Goal: Information Seeking & Learning: Learn about a topic

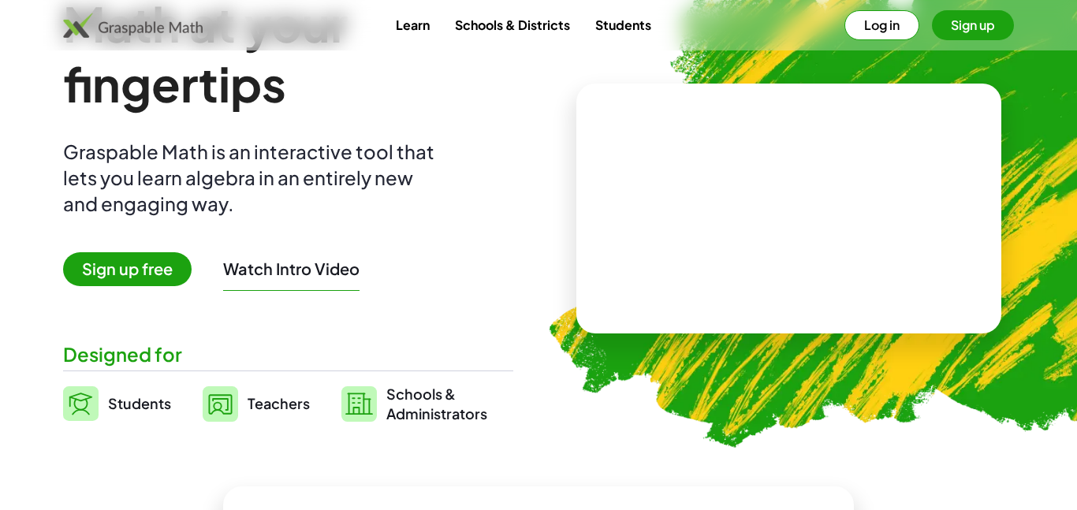
scroll to position [100, 0]
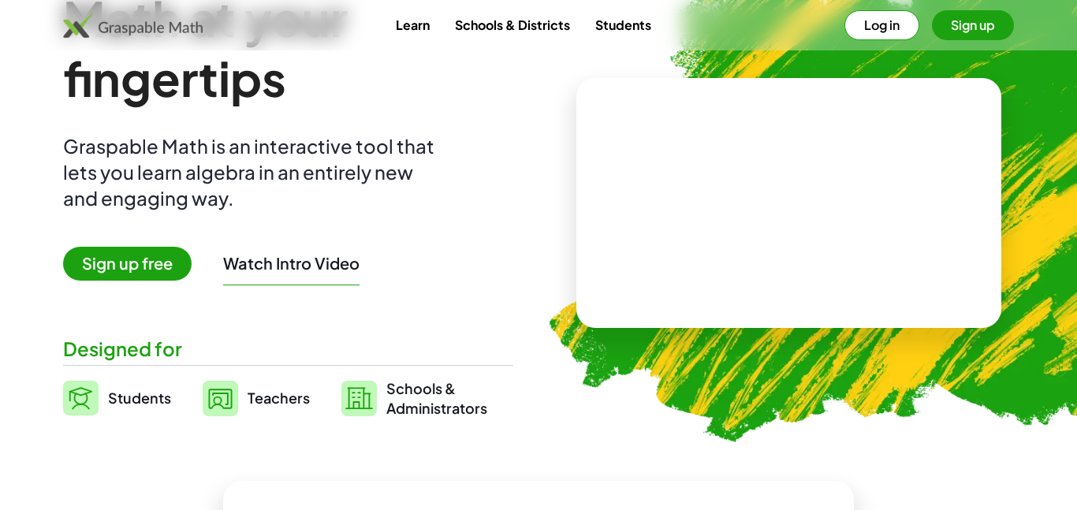
click at [874, 25] on button "Log in" at bounding box center [882, 25] width 75 height 30
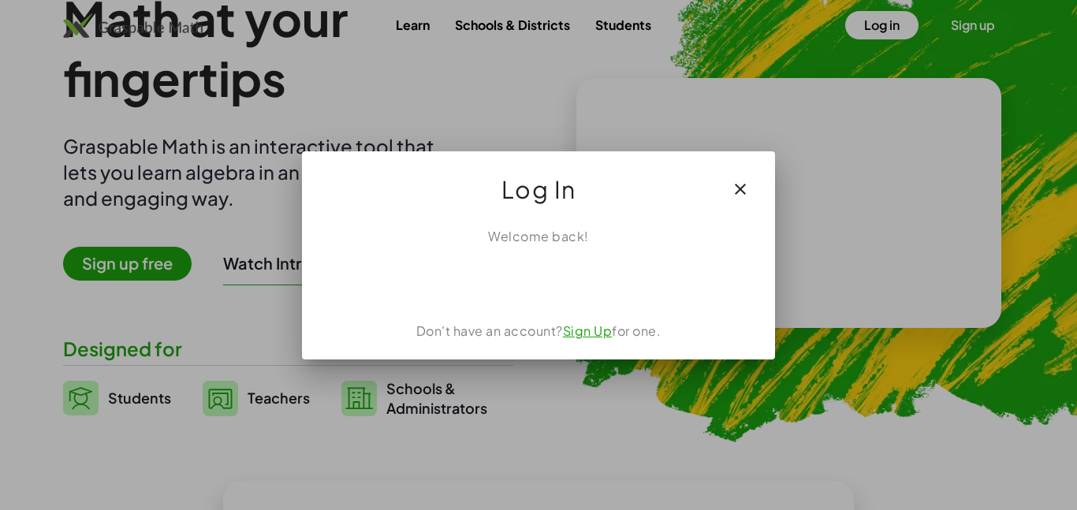
scroll to position [0, 0]
click at [503, 297] on div "Welcome back! Don't have an account? Sign Up for one." at bounding box center [538, 286] width 473 height 145
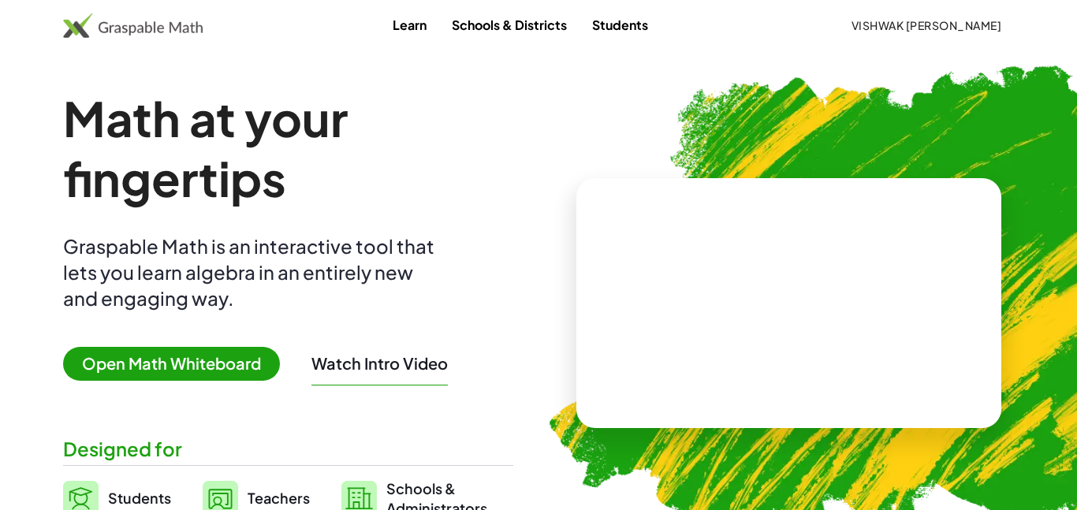
scroll to position [100, 0]
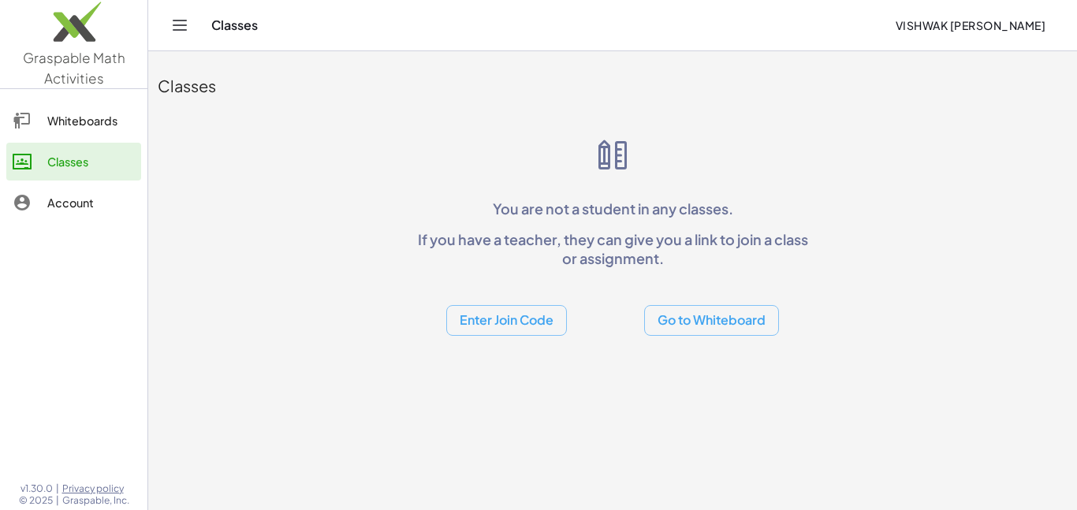
click at [101, 135] on link "Whiteboards" at bounding box center [73, 121] width 135 height 38
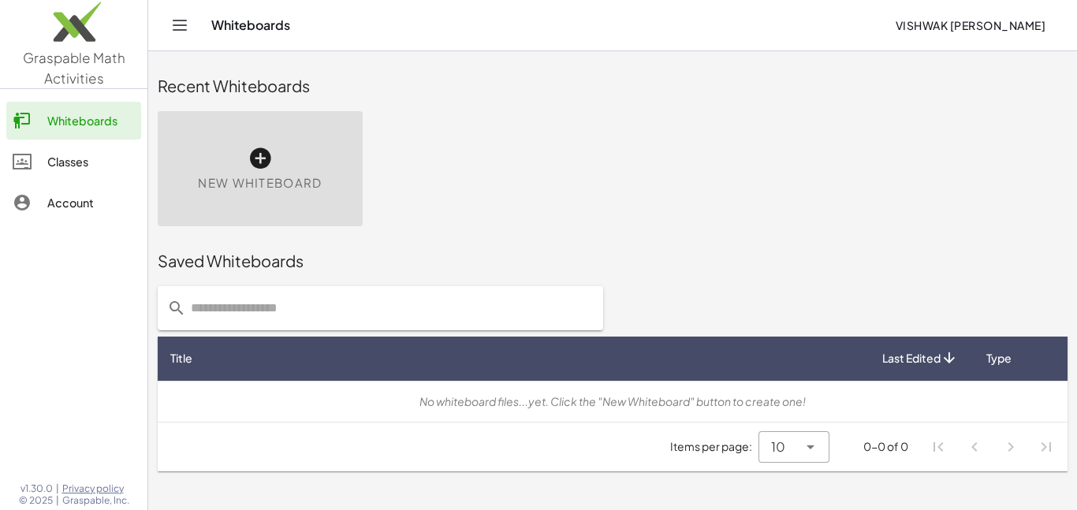
click at [44, 207] on div at bounding box center [30, 202] width 35 height 19
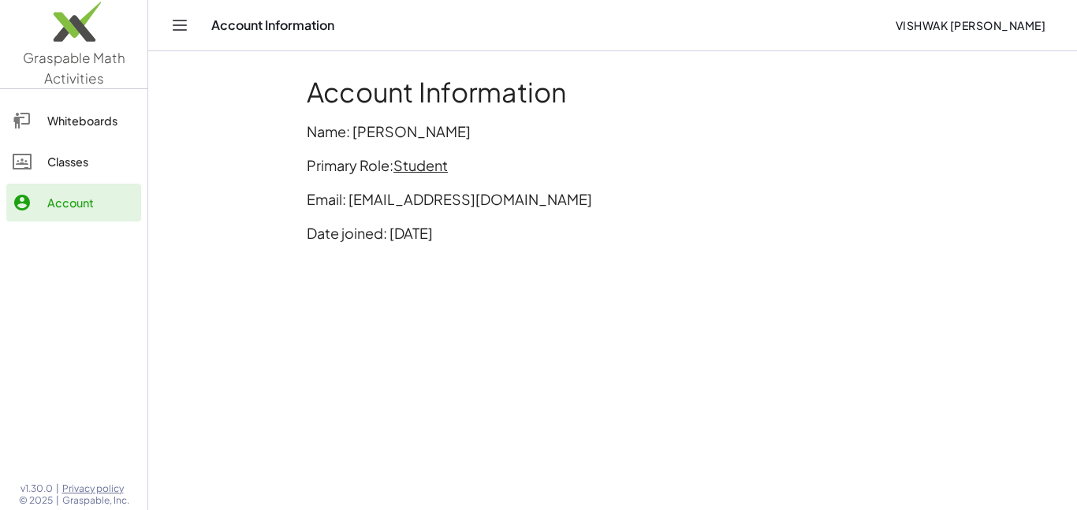
click at [49, 170] on div "Classes" at bounding box center [91, 161] width 88 height 19
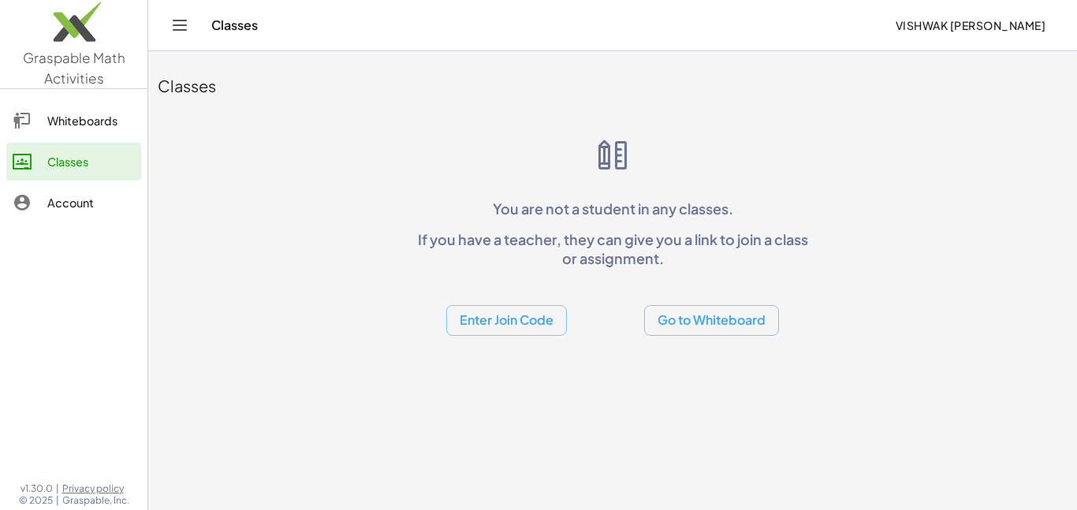
click at [177, 21] on icon "Toggle navigation" at bounding box center [179, 25] width 13 height 9
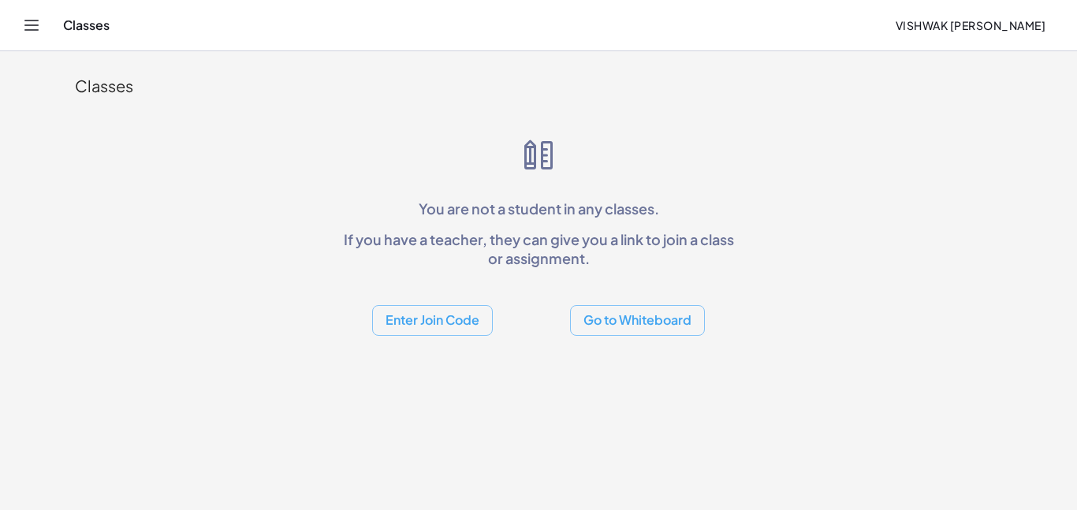
click at [61, 31] on div "Classes Vishwak [PERSON_NAME]" at bounding box center [538, 25] width 1039 height 50
click at [27, 30] on icon "Toggle navigation" at bounding box center [31, 25] width 13 height 9
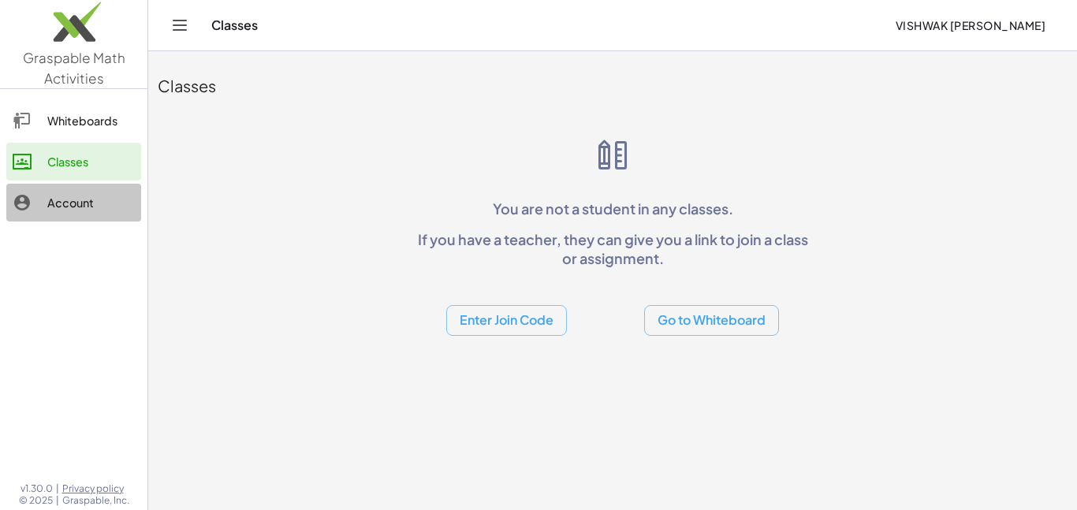
click at [59, 207] on div "Account" at bounding box center [91, 202] width 88 height 19
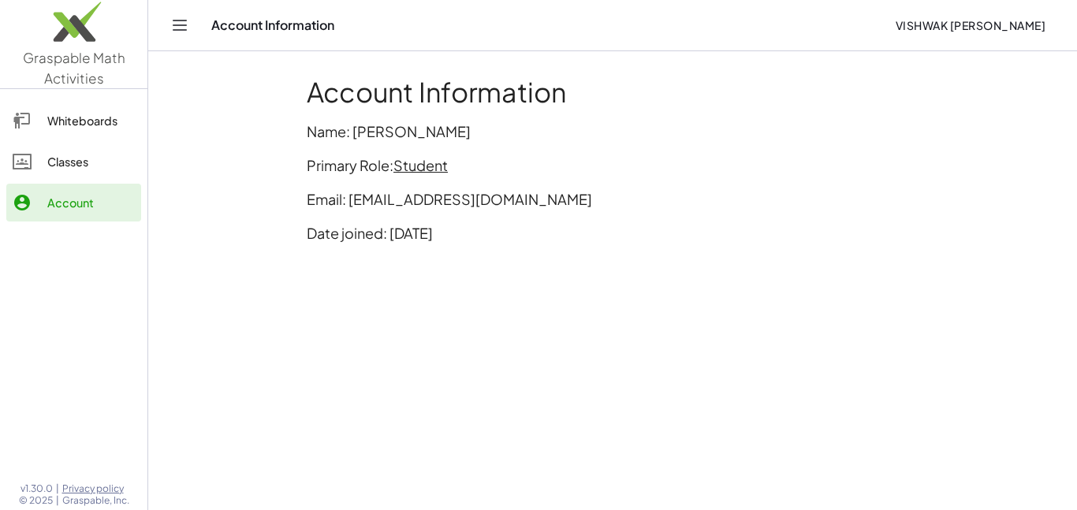
click at [435, 169] on span "Student" at bounding box center [420, 165] width 54 height 18
click at [443, 191] on div "Switch to being a Teacher" at bounding box center [486, 199] width 156 height 19
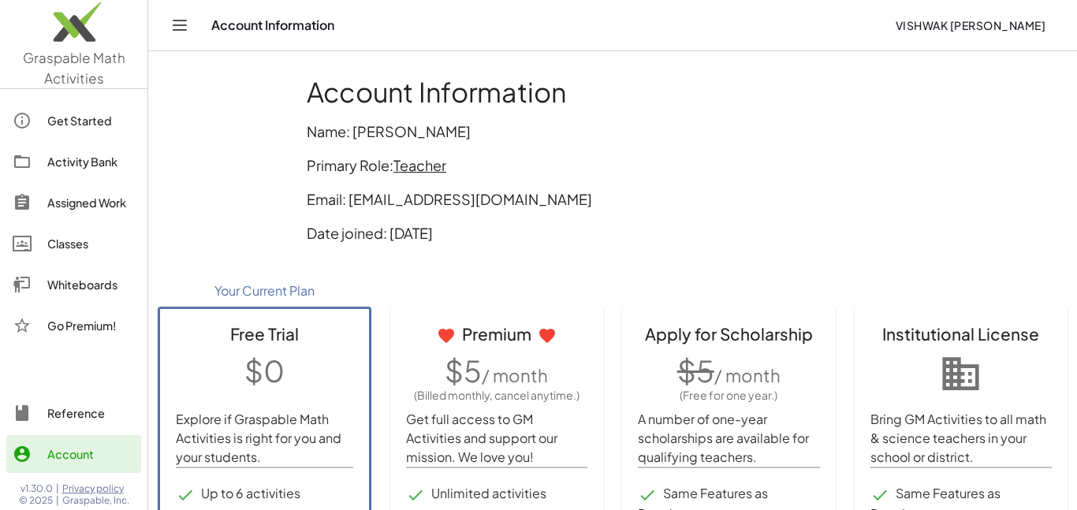
click at [77, 132] on link "Get Started" at bounding box center [73, 121] width 135 height 38
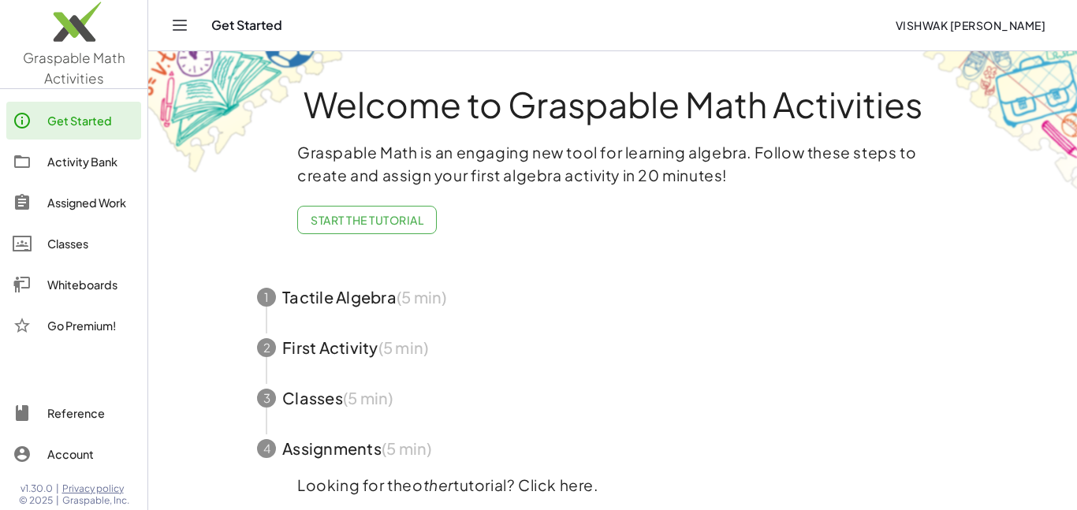
scroll to position [56, 0]
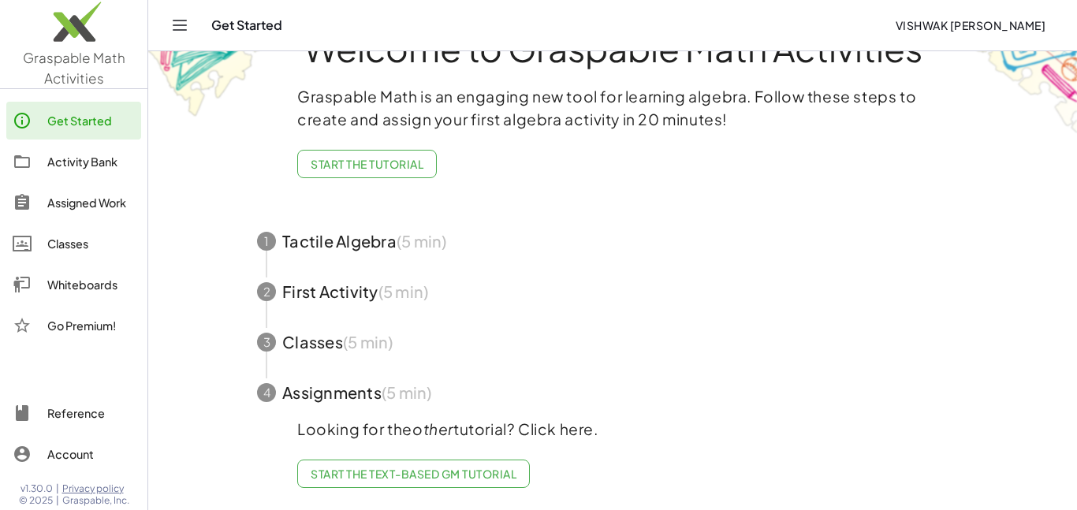
click at [103, 157] on div "Activity Bank" at bounding box center [91, 161] width 88 height 19
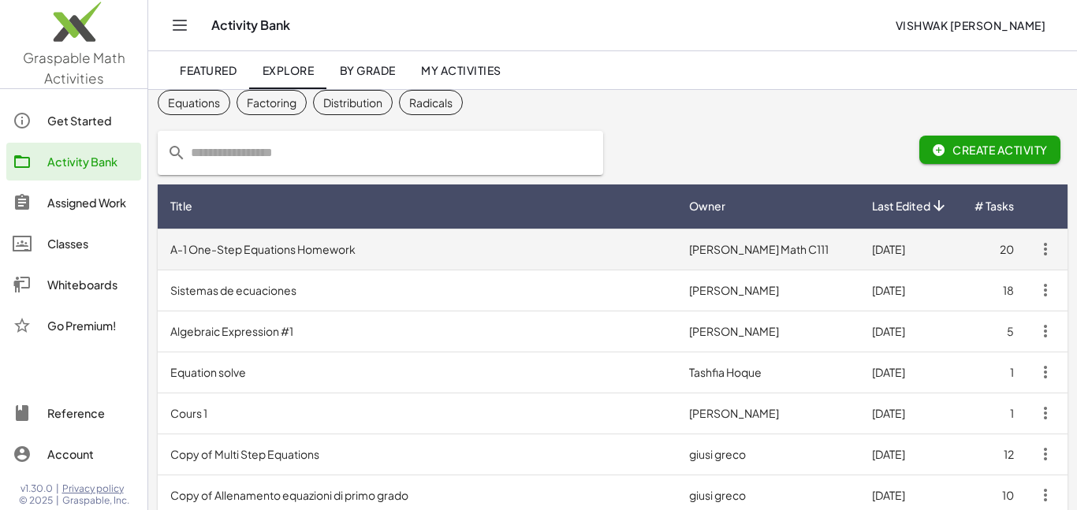
scroll to position [54, 0]
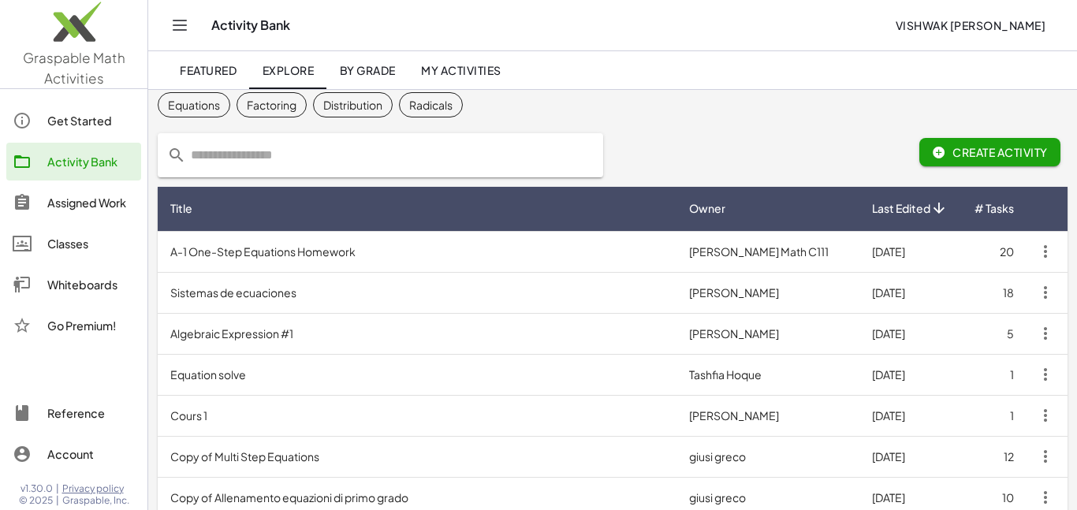
click at [406, 162] on input "text" at bounding box center [390, 155] width 408 height 44
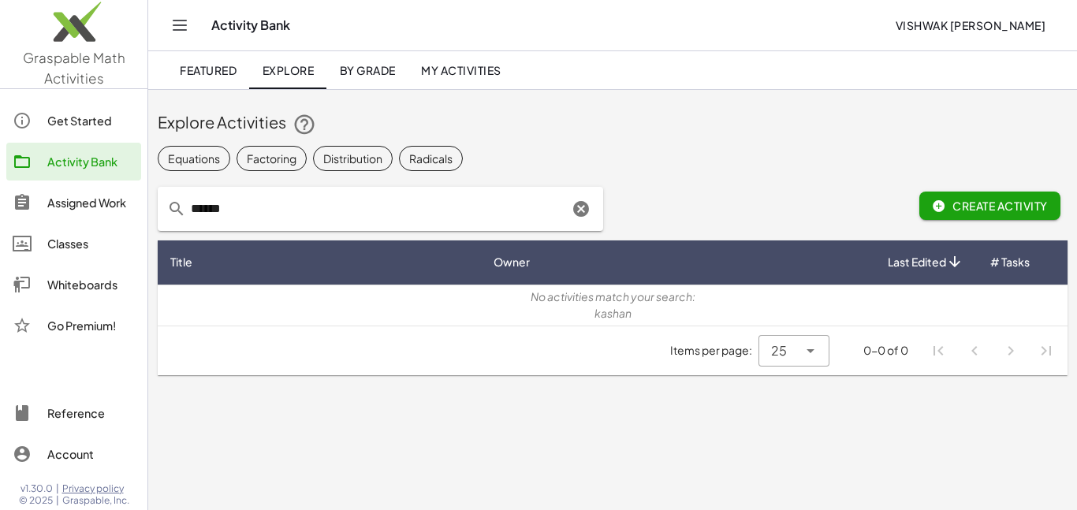
scroll to position [0, 0]
type input "*"
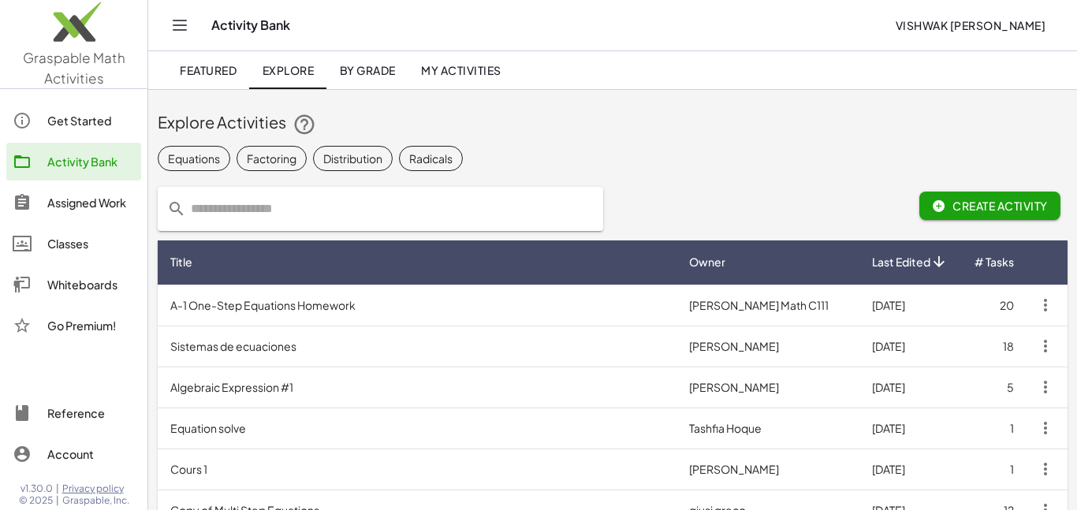
click at [1007, 482] on td "1" at bounding box center [993, 469] width 65 height 41
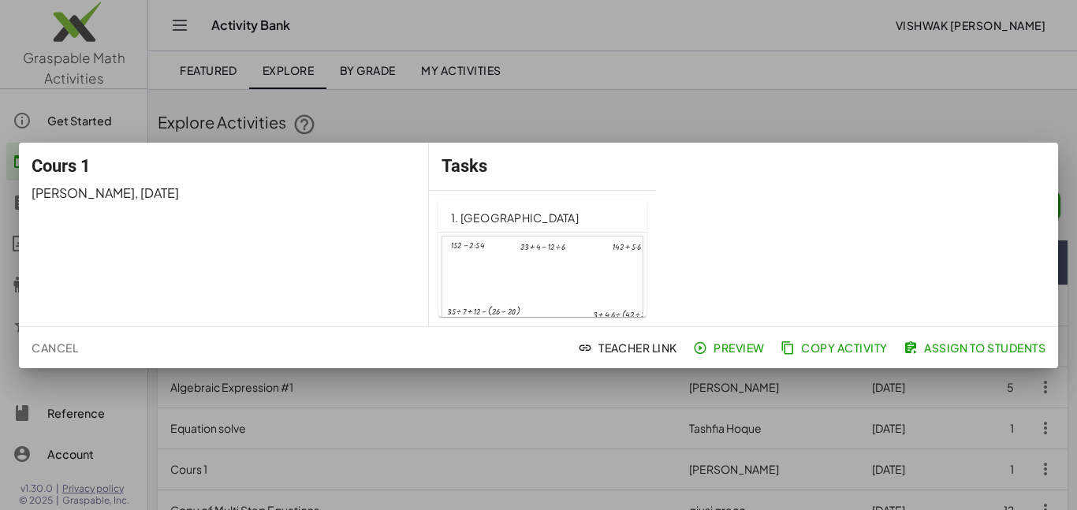
click at [741, 117] on div at bounding box center [538, 255] width 1077 height 510
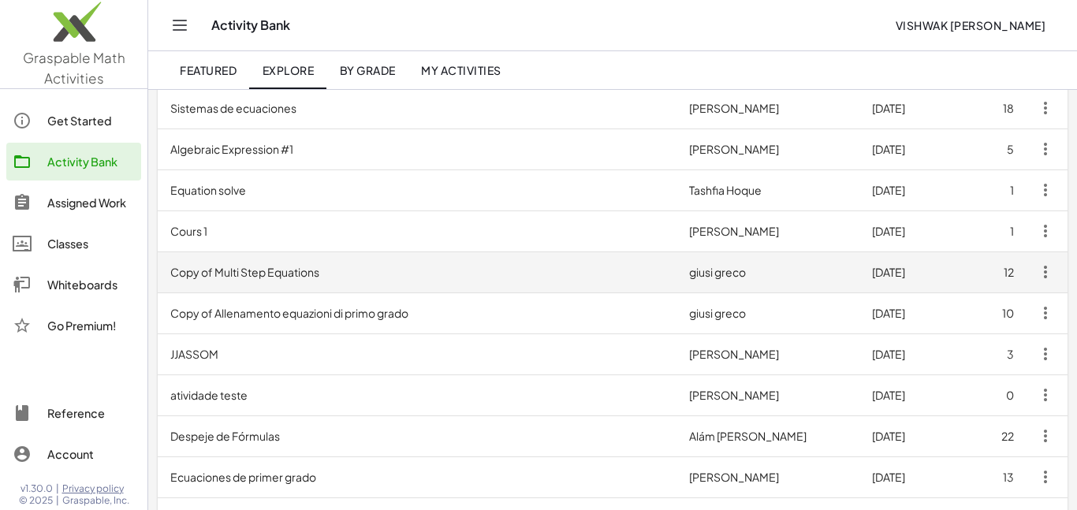
scroll to position [859, 0]
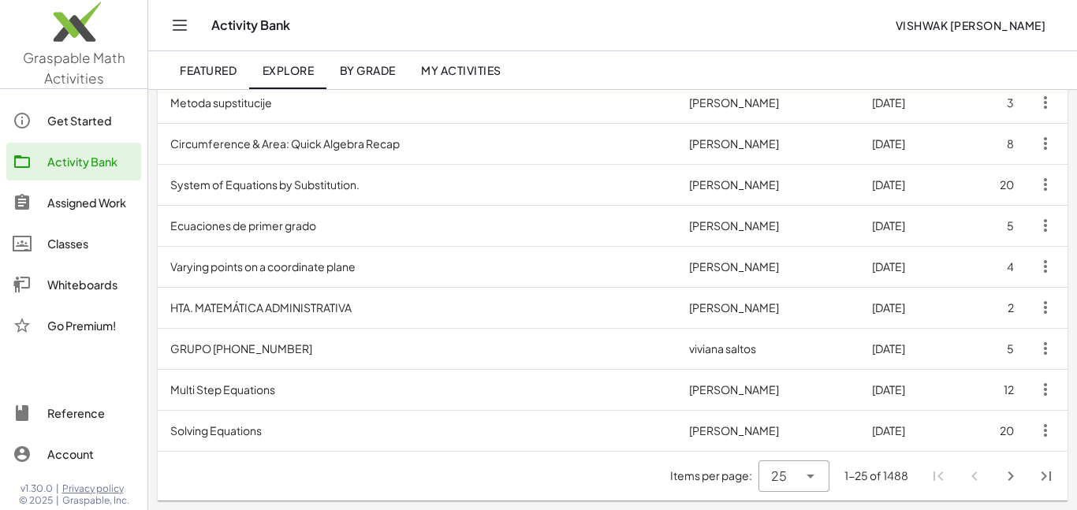
click at [819, 488] on div at bounding box center [809, 477] width 22 height 32
click at [804, 437] on div "100" at bounding box center [794, 435] width 46 height 19
type input "***"
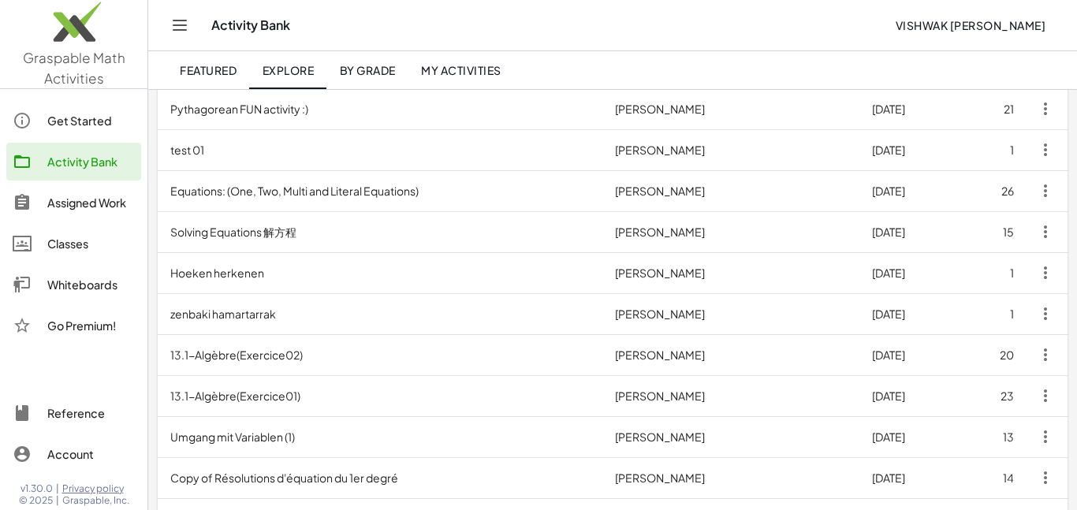
scroll to position [3934, 0]
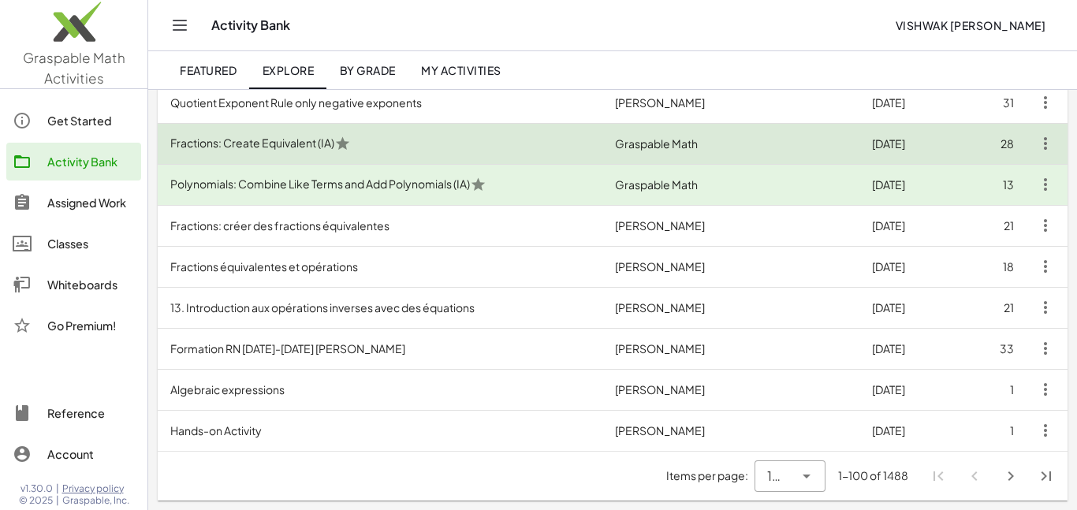
click at [724, 147] on td "Graspable Math" at bounding box center [730, 143] width 257 height 41
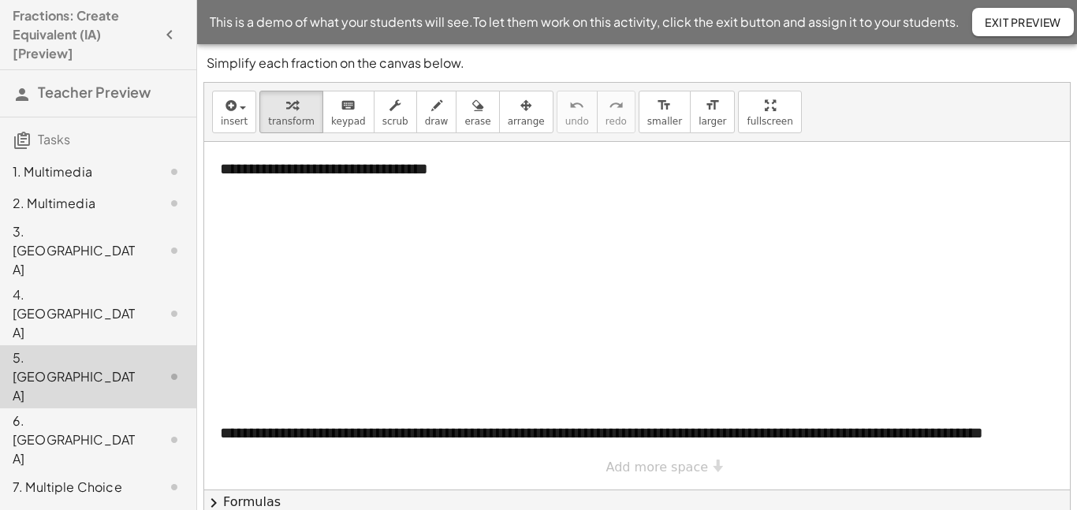
click at [209, 351] on div at bounding box center [652, 316] width 897 height 348
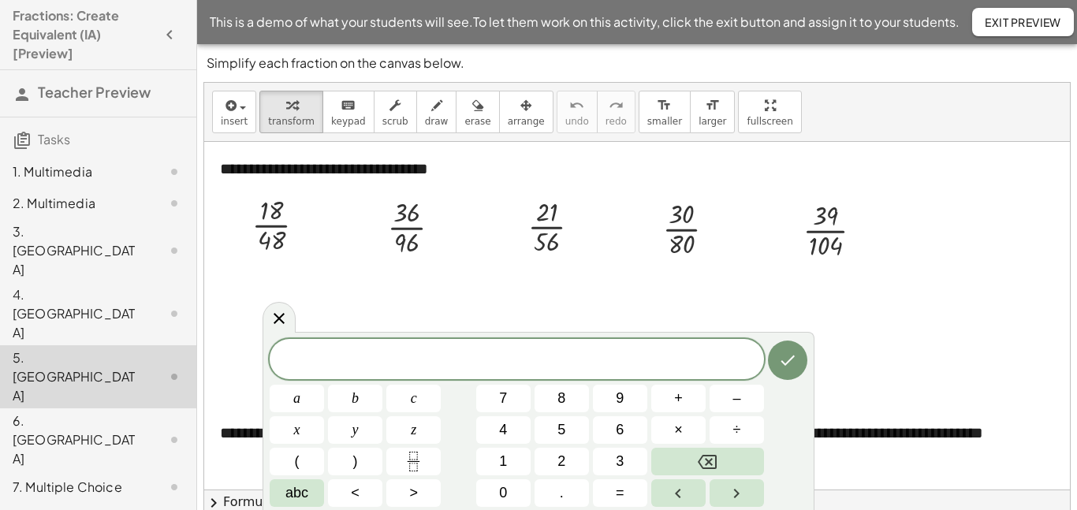
click at [209, 494] on span "chevron_right" at bounding box center [213, 503] width 19 height 19
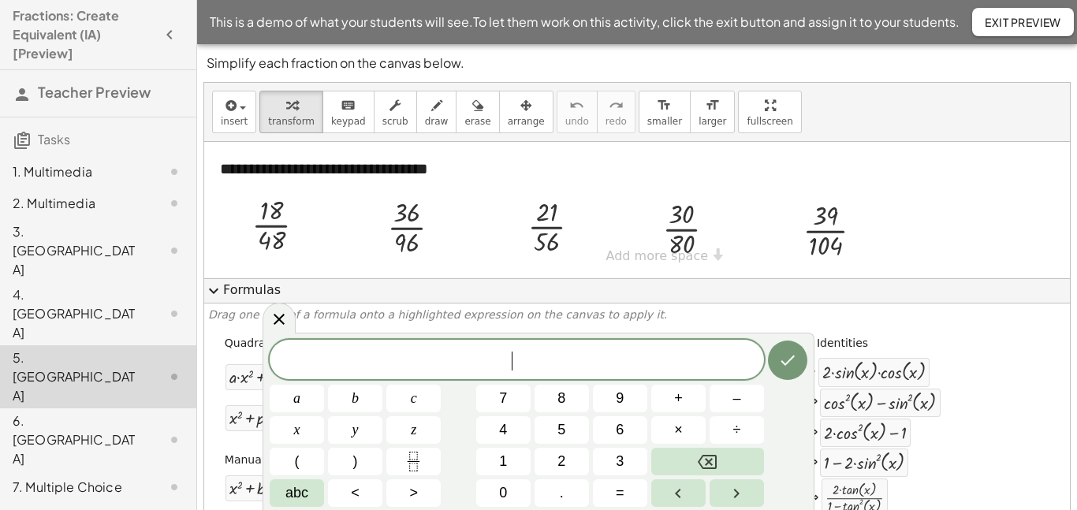
scroll to position [153, 0]
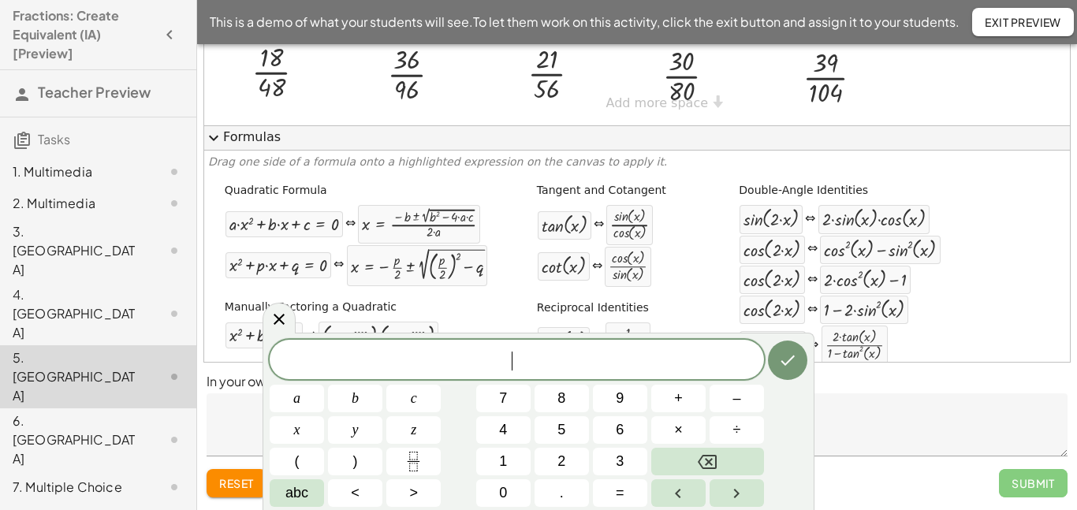
click at [209, 351] on div "Quadratic Formula + · a · x 2 + · b · x + c = 0 ⇔ x = · ( − b ± 2 √ ( + b 2 − ·…" at bounding box center [637, 437] width 858 height 520
click at [287, 319] on icon at bounding box center [279, 318] width 19 height 19
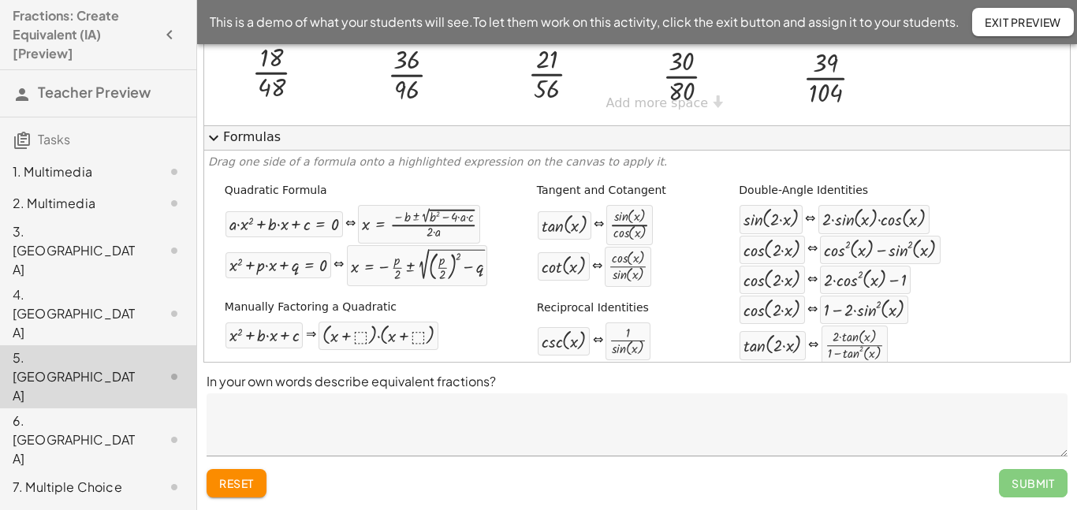
click at [209, 138] on span "expand_more" at bounding box center [213, 138] width 19 height 19
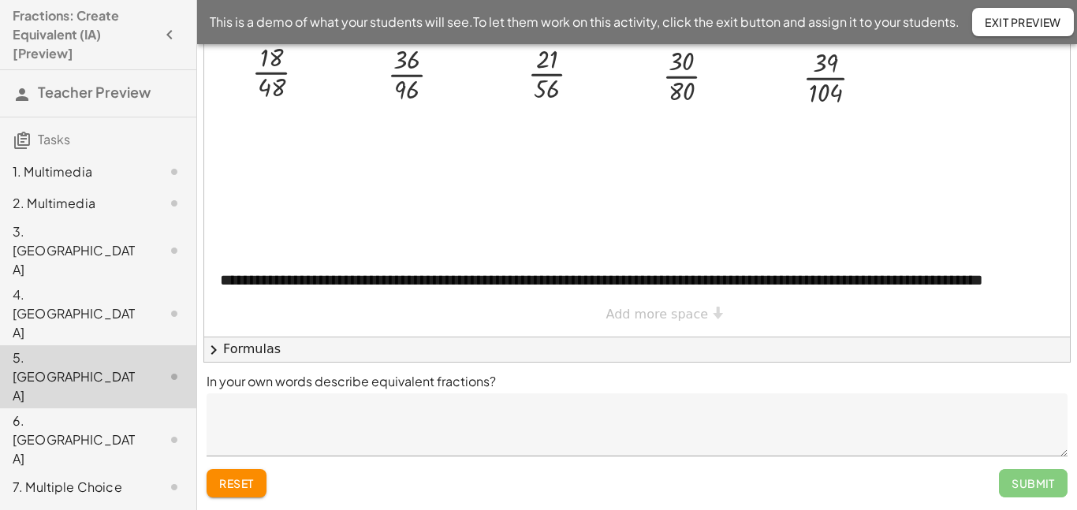
scroll to position [0, 0]
